Goal: Transaction & Acquisition: Purchase product/service

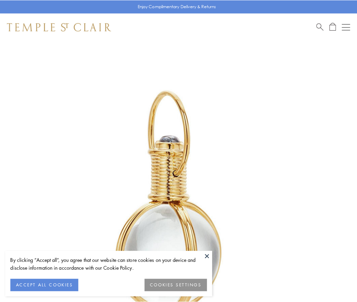
scroll to position [177, 0]
